Goal: Information Seeking & Learning: Learn about a topic

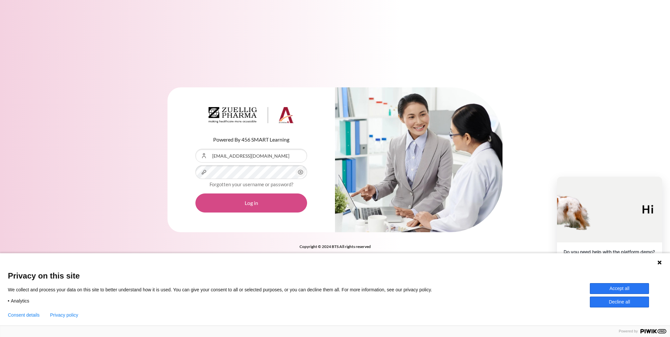
click at [249, 210] on button "Log in" at bounding box center [251, 202] width 112 height 19
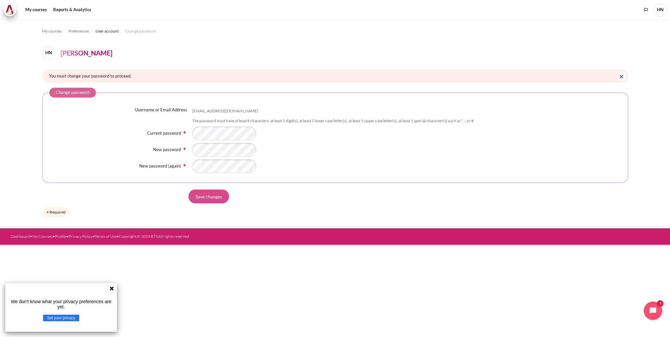
click at [199, 194] on input "Save changes" at bounding box center [209, 197] width 40 height 14
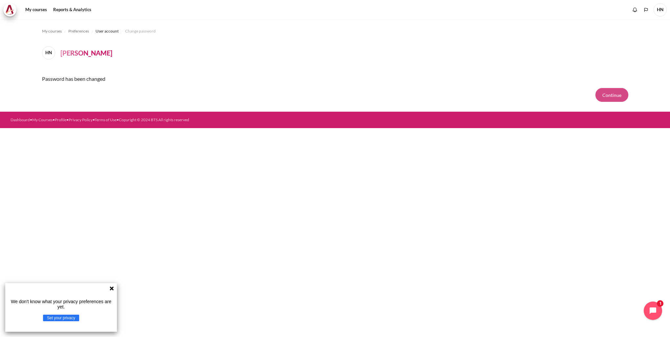
click at [617, 97] on button "Continue" at bounding box center [611, 95] width 33 height 14
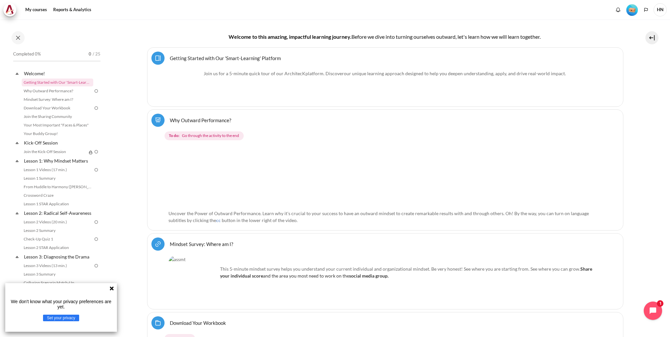
scroll to position [213, 0]
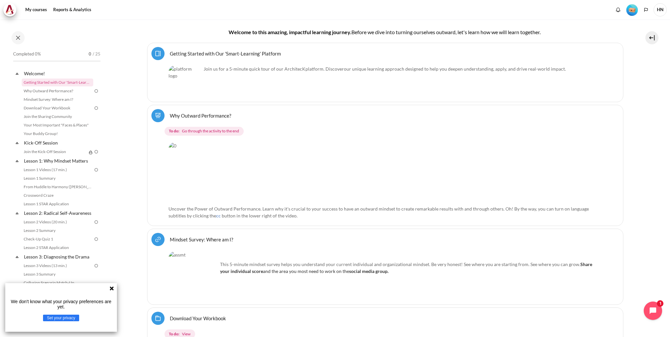
click at [239, 53] on link "Getting Started with Our 'Smart-Learning' Platform Page" at bounding box center [225, 53] width 111 height 6
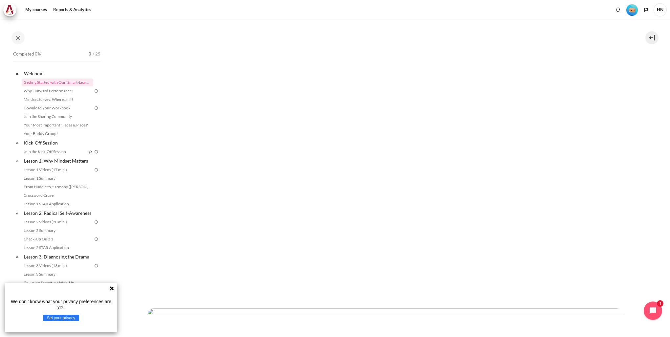
scroll to position [147, 0]
click at [34, 92] on link "Why Outward Performance?" at bounding box center [58, 91] width 72 height 8
click at [650, 311] on icon "Open chat widget" at bounding box center [652, 310] width 7 height 7
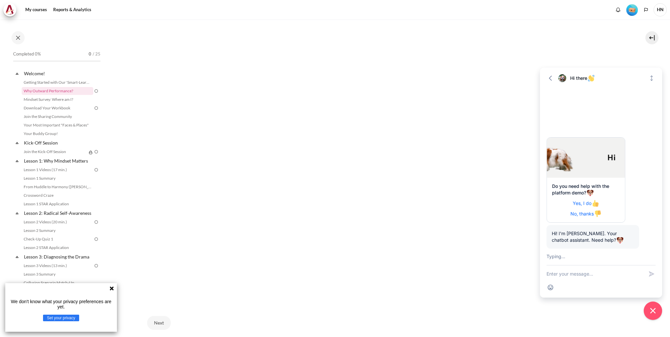
scroll to position [24, 0]
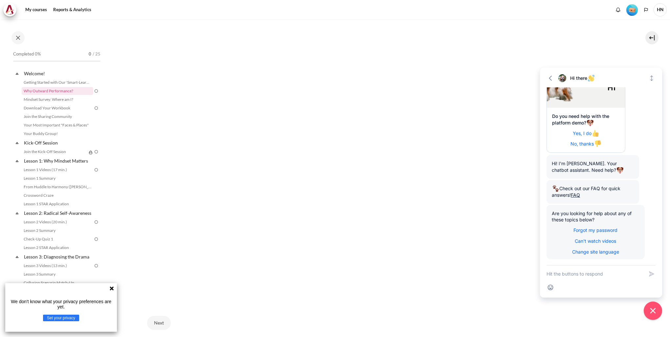
click at [442, 325] on div "Next" at bounding box center [385, 322] width 476 height 27
click at [652, 81] on icon "Expand" at bounding box center [651, 78] width 7 height 7
click at [654, 16] on icon "Collapse" at bounding box center [651, 18] width 7 height 7
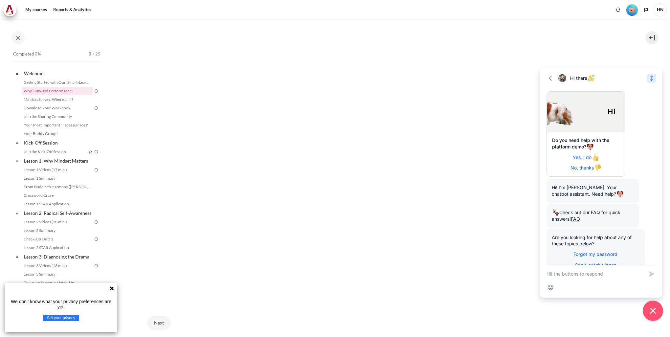
click at [652, 315] on icon "Close chat widget" at bounding box center [653, 311] width 10 height 10
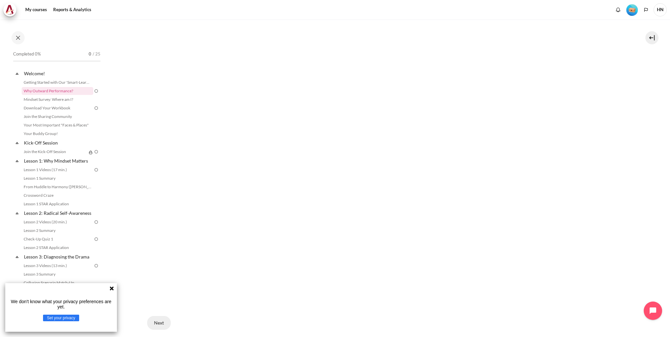
click at [156, 322] on button "Next" at bounding box center [159, 323] width 24 height 14
click at [205, 307] on button "End of lesson" at bounding box center [203, 308] width 41 height 14
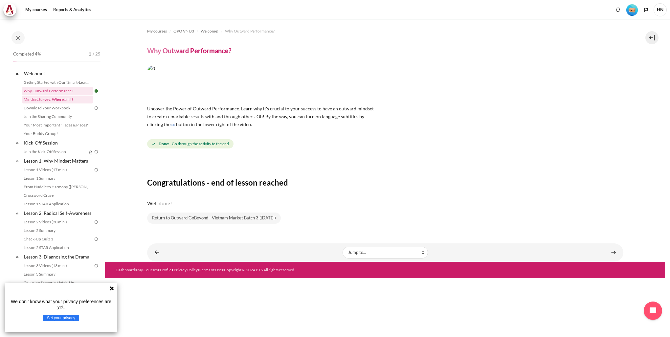
click at [46, 100] on link "Mindset Survey: Where am I?" at bounding box center [58, 100] width 72 height 8
